Goal: Contribute content

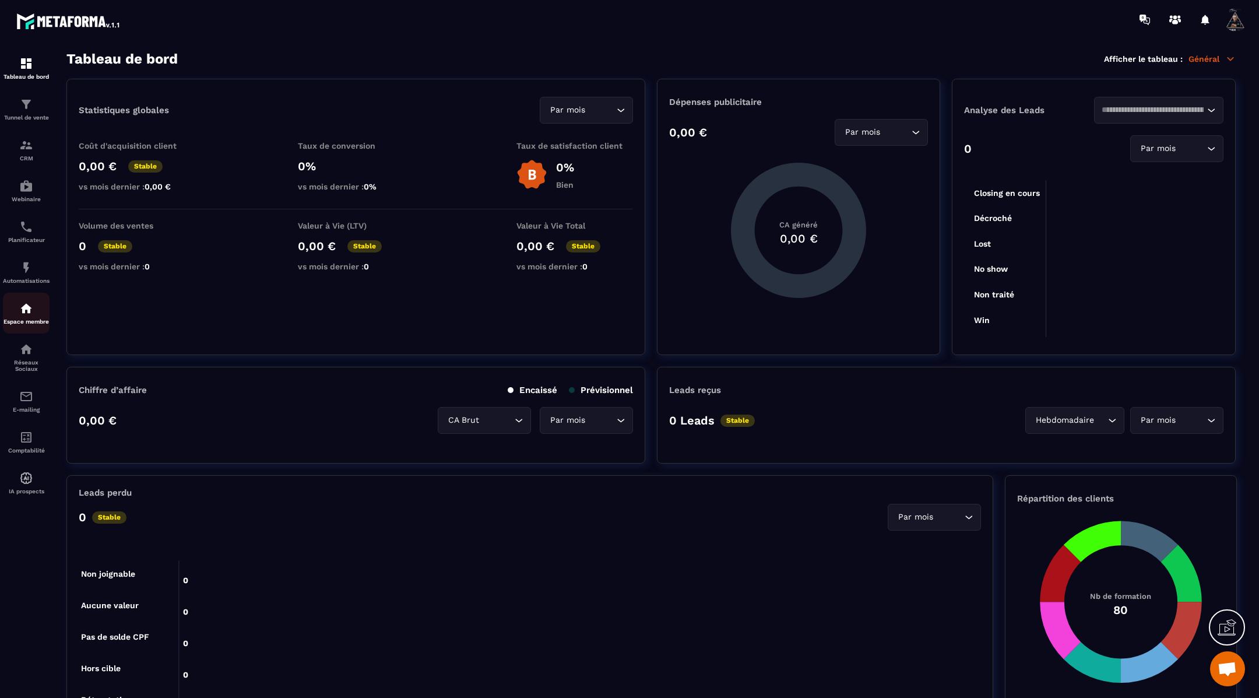
click at [17, 325] on div "Espace membre" at bounding box center [26, 312] width 47 height 23
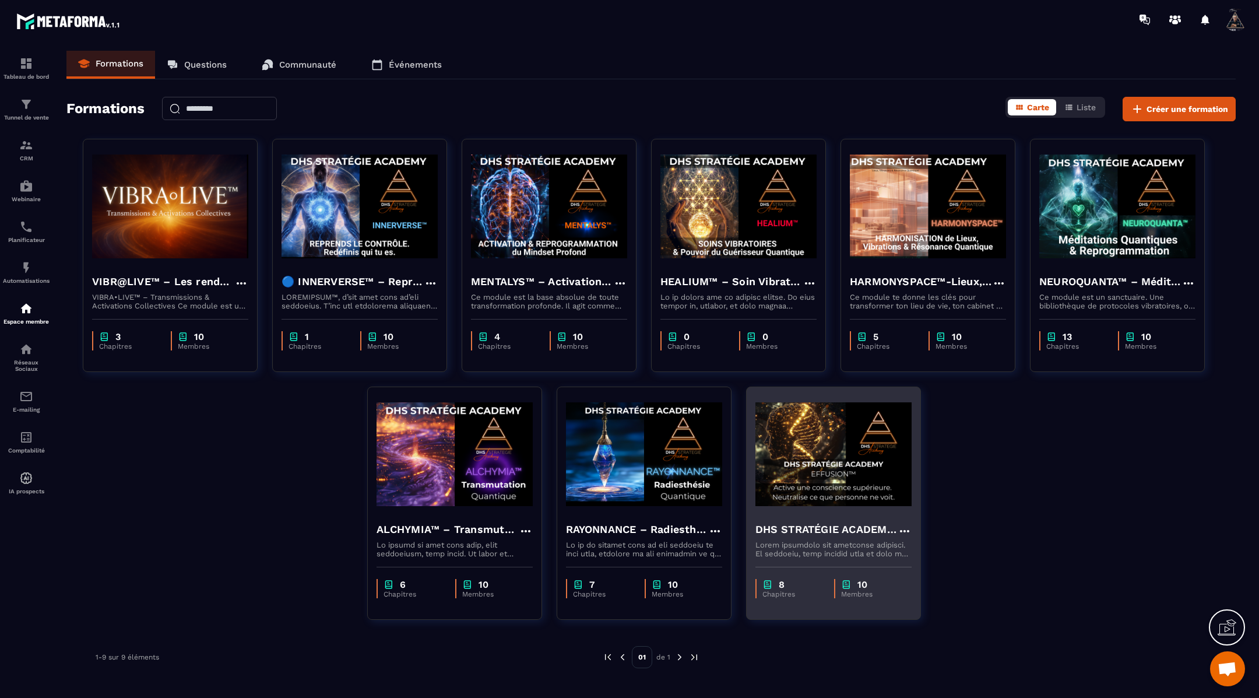
click at [774, 455] on img at bounding box center [833, 454] width 156 height 117
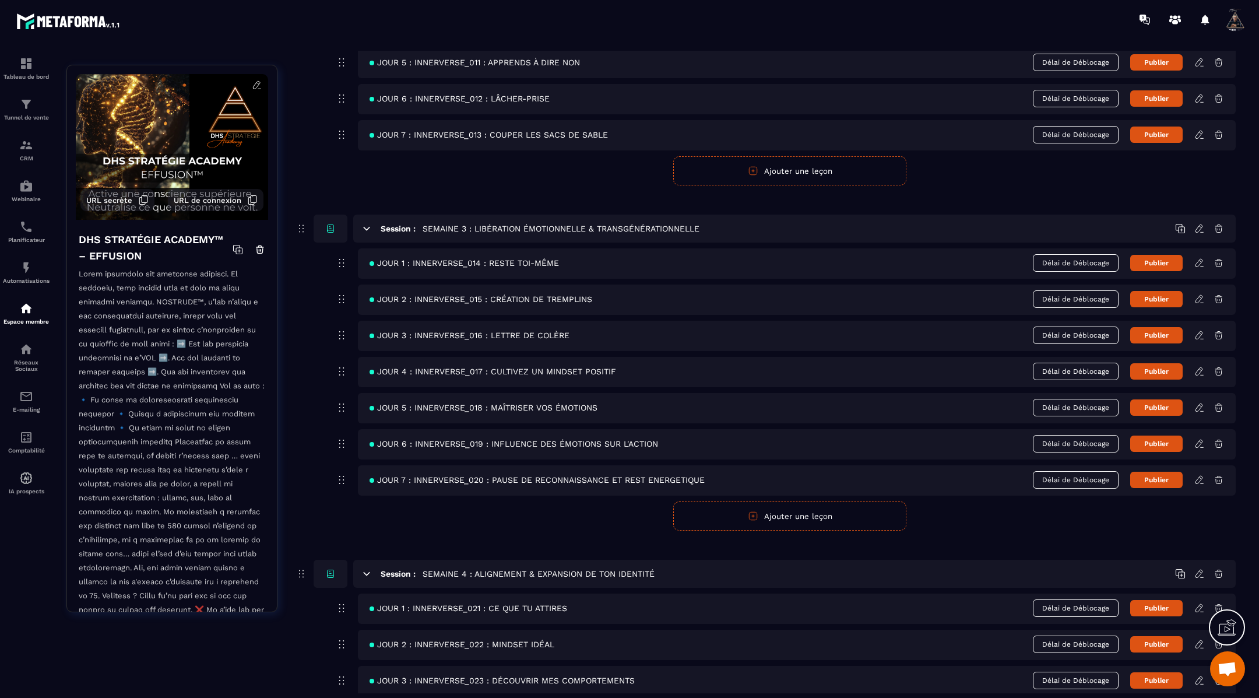
scroll to position [754, 0]
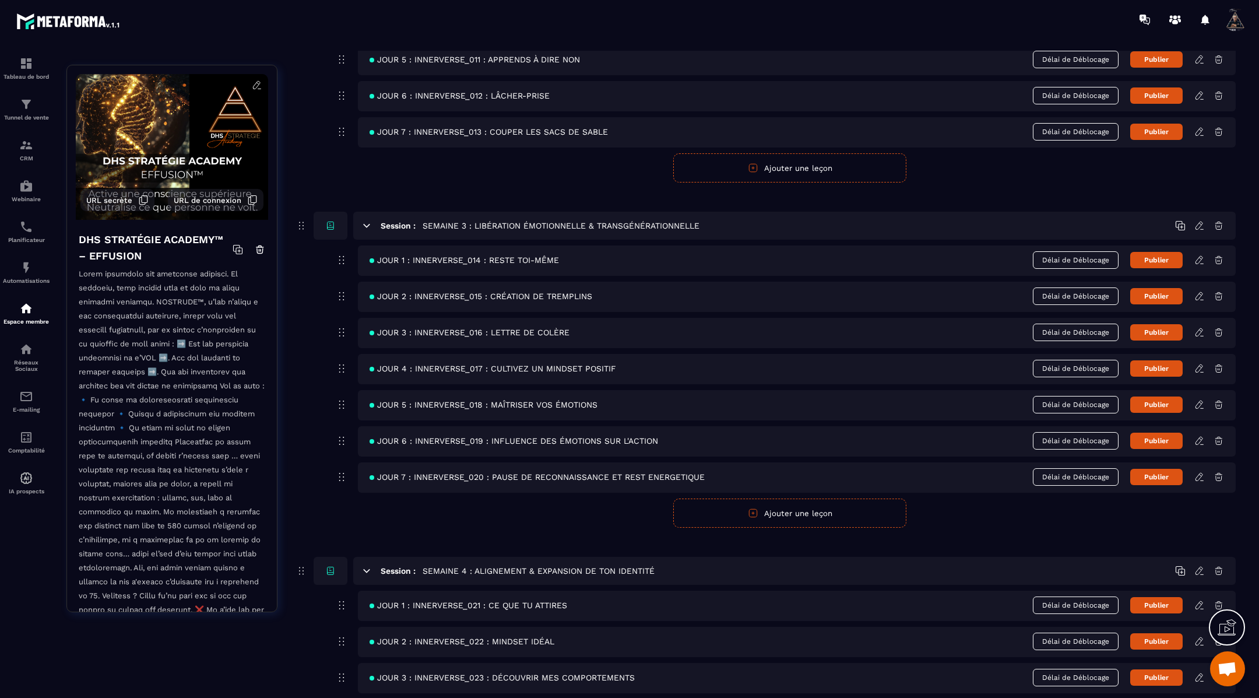
click at [1201, 291] on icon at bounding box center [1199, 296] width 10 height 10
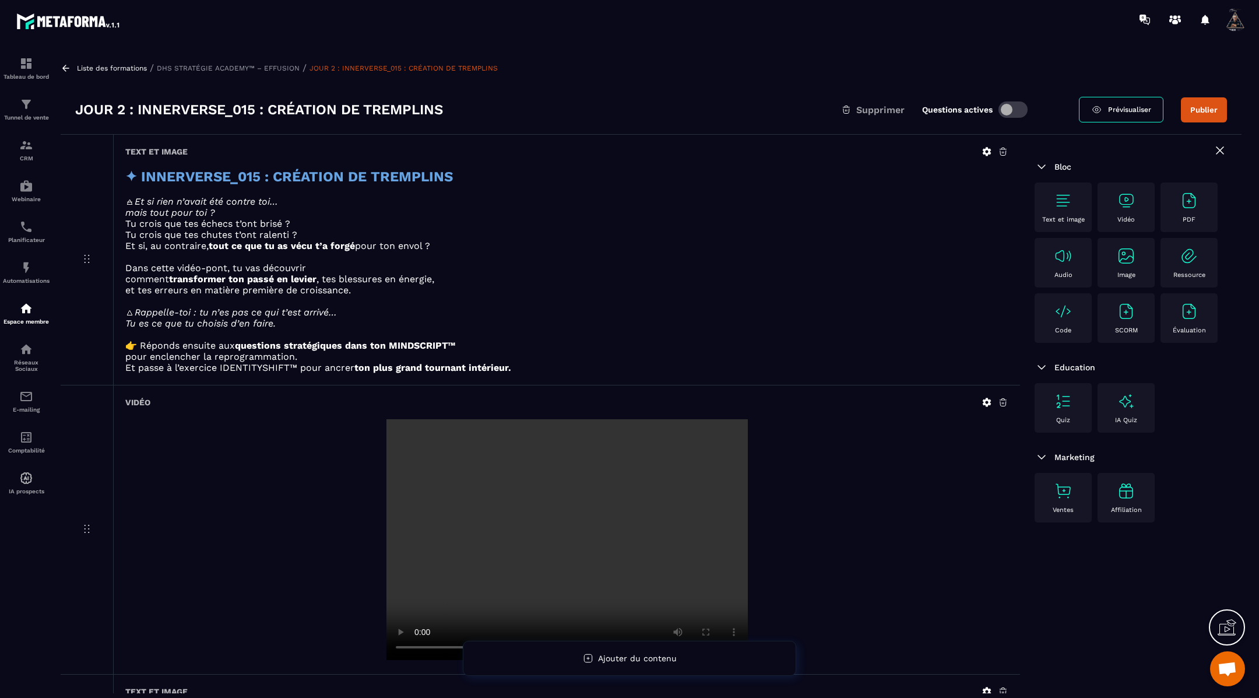
click at [984, 401] on icon at bounding box center [987, 402] width 9 height 9
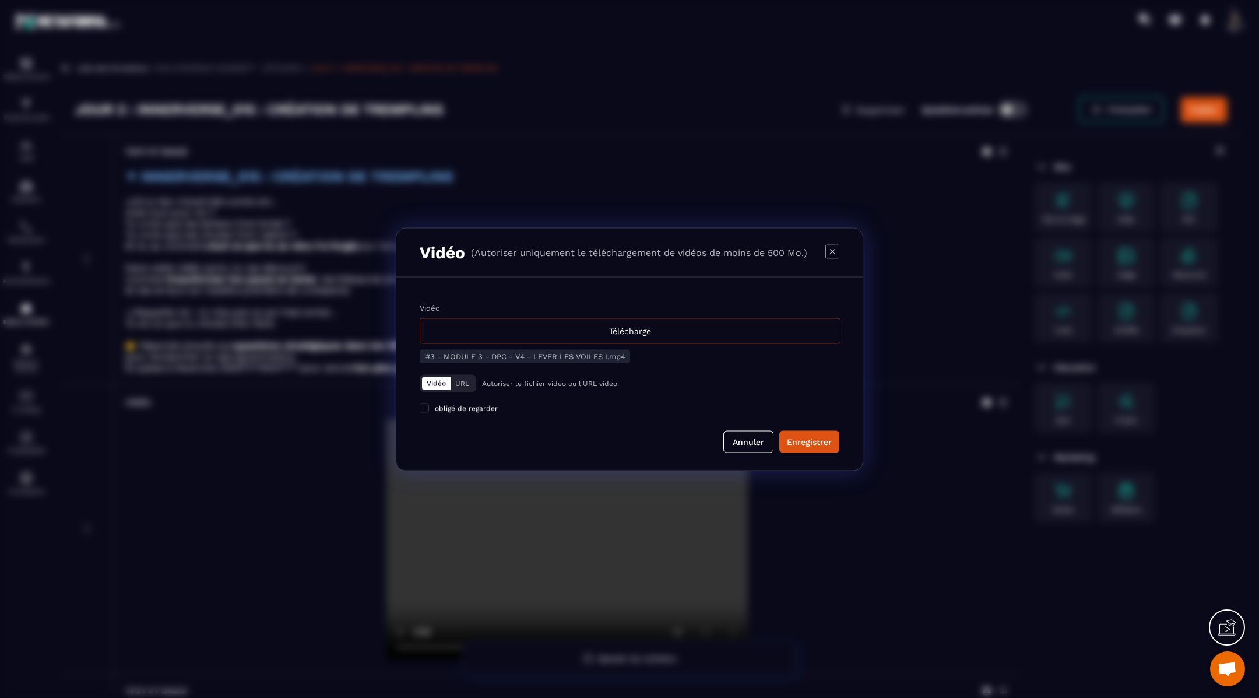
click at [632, 336] on div "Téléchargé" at bounding box center [630, 331] width 421 height 26
click at [0, 0] on input "Vidéo Téléchargé" at bounding box center [0, 0] width 0 height 0
click at [804, 441] on div "Enregistrer" at bounding box center [809, 441] width 45 height 12
